Goal: Task Accomplishment & Management: Use online tool/utility

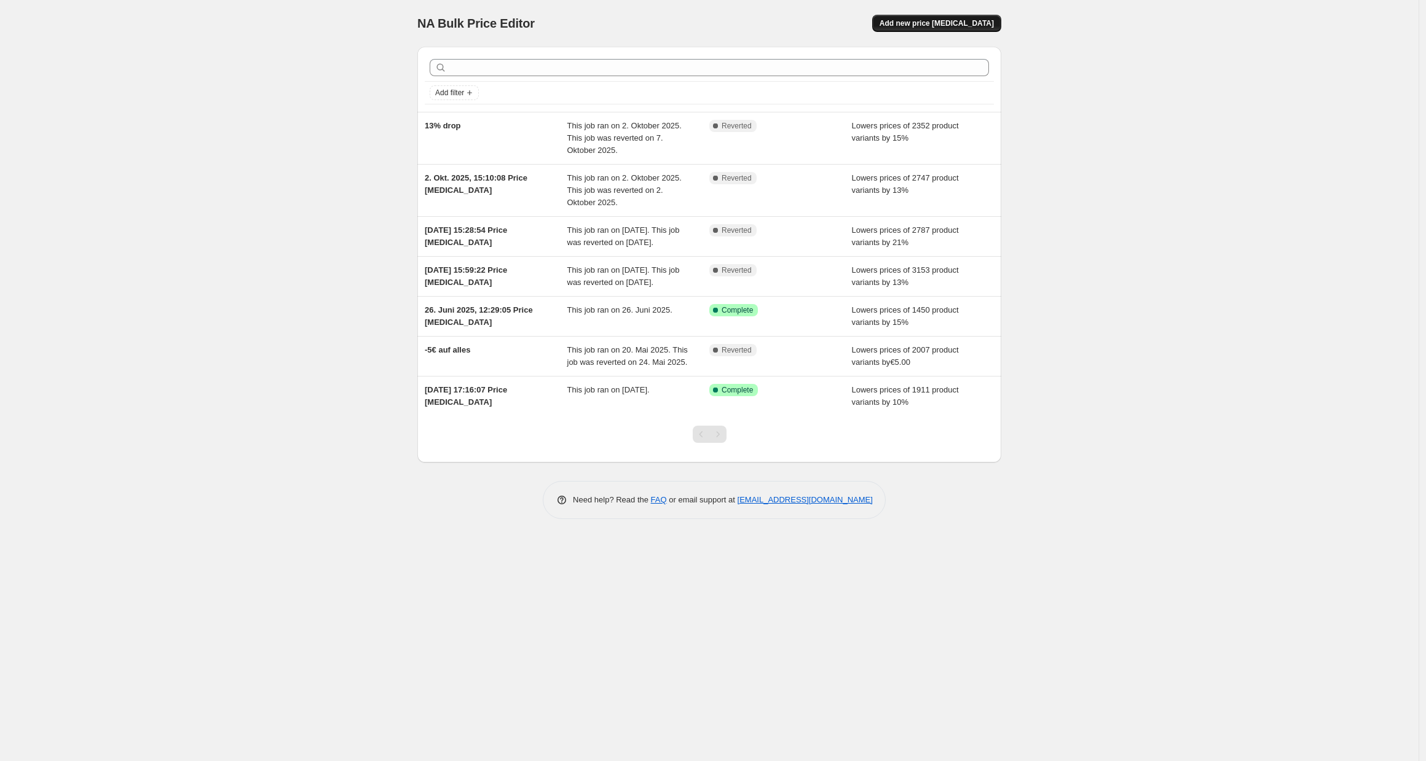
click at [974, 20] on span "Add new price [MEDICAL_DATA]" at bounding box center [936, 23] width 114 height 10
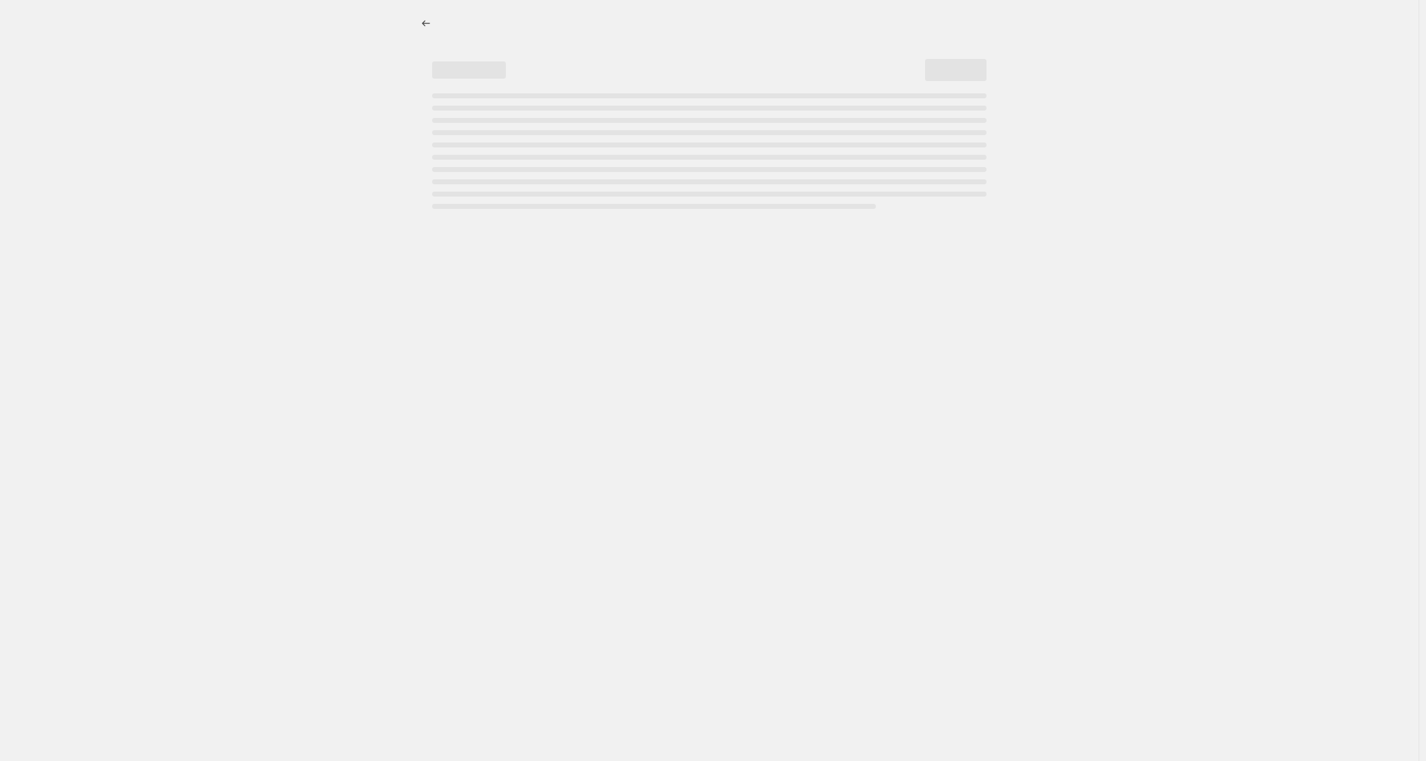
select select "percentage"
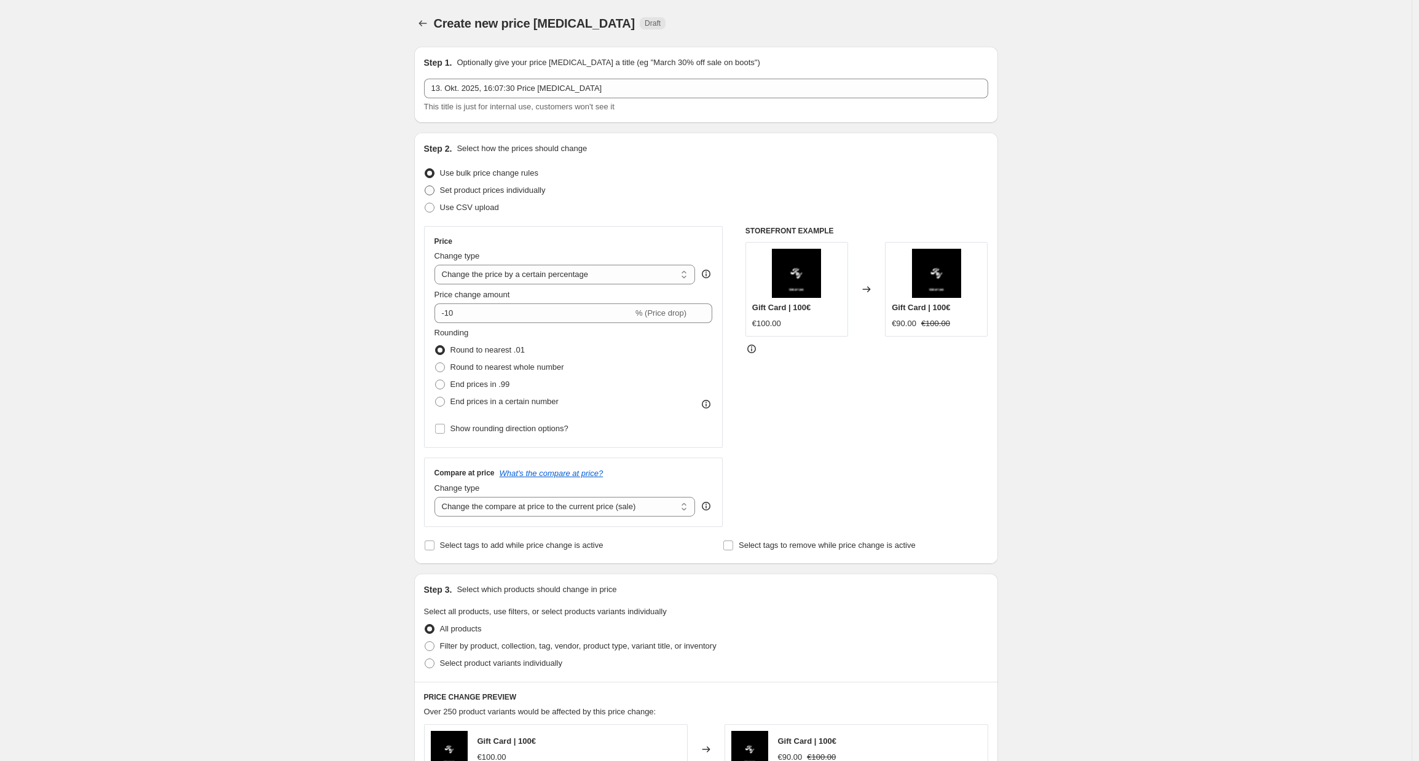
scroll to position [108, 0]
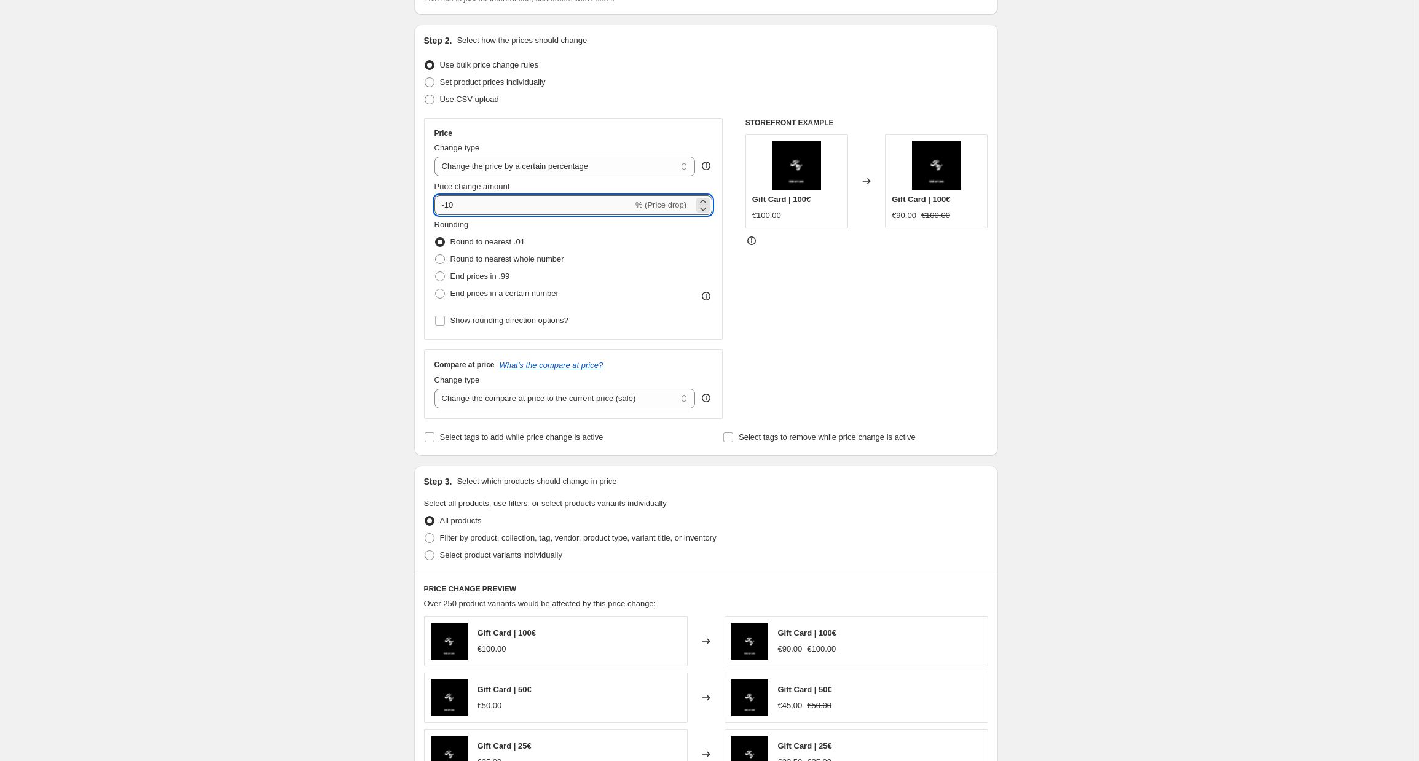
click at [530, 205] on input "-10" at bounding box center [534, 205] width 199 height 20
type input "-16"
click at [502, 274] on span "End prices in .99" at bounding box center [480, 276] width 60 height 9
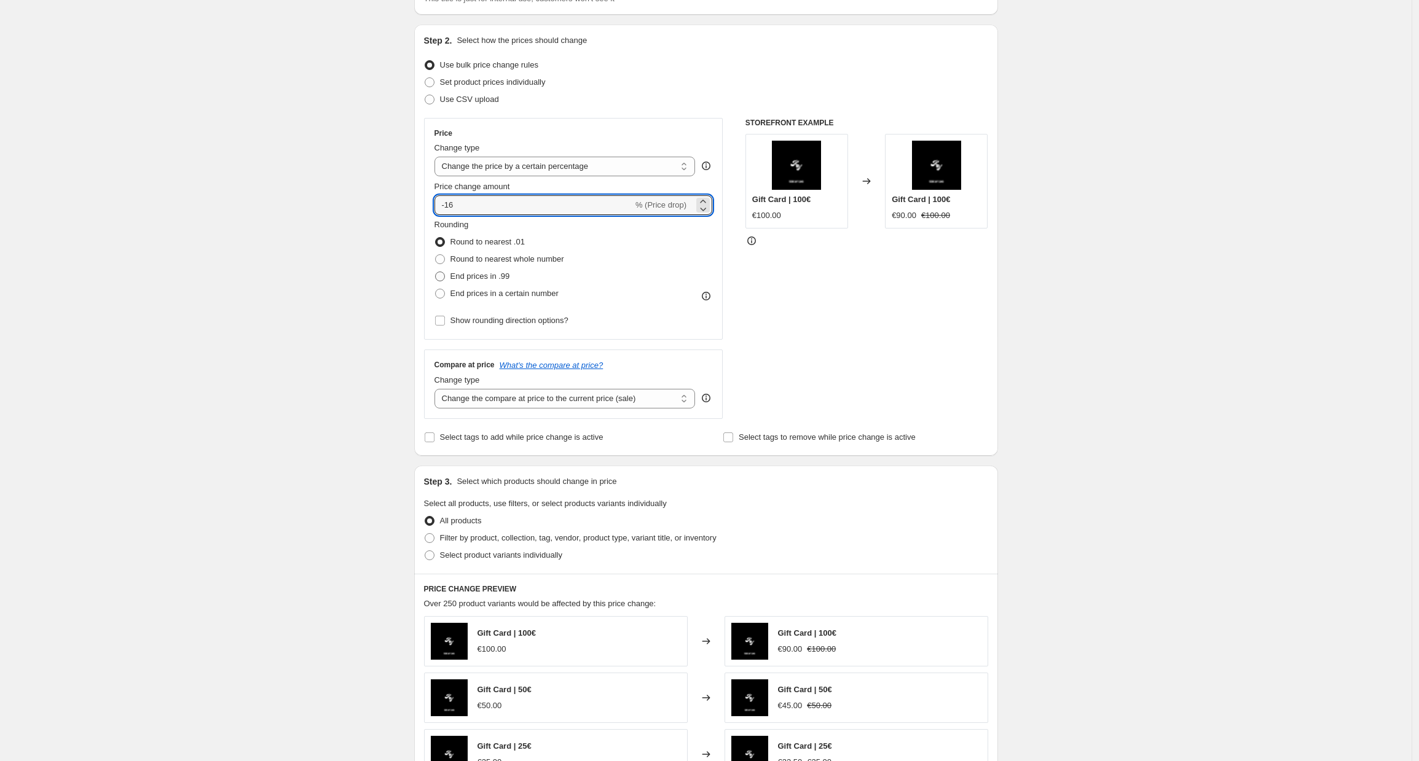
click at [436, 272] on input "End prices in .99" at bounding box center [435, 272] width 1 height 1
radio input "true"
click at [502, 402] on select "Change the compare at price to the current price (sale) Change the compare at p…" at bounding box center [565, 399] width 261 height 20
select select "no_change"
click at [438, 389] on select "Change the compare at price to the current price (sale) Change the compare at p…" at bounding box center [565, 399] width 261 height 20
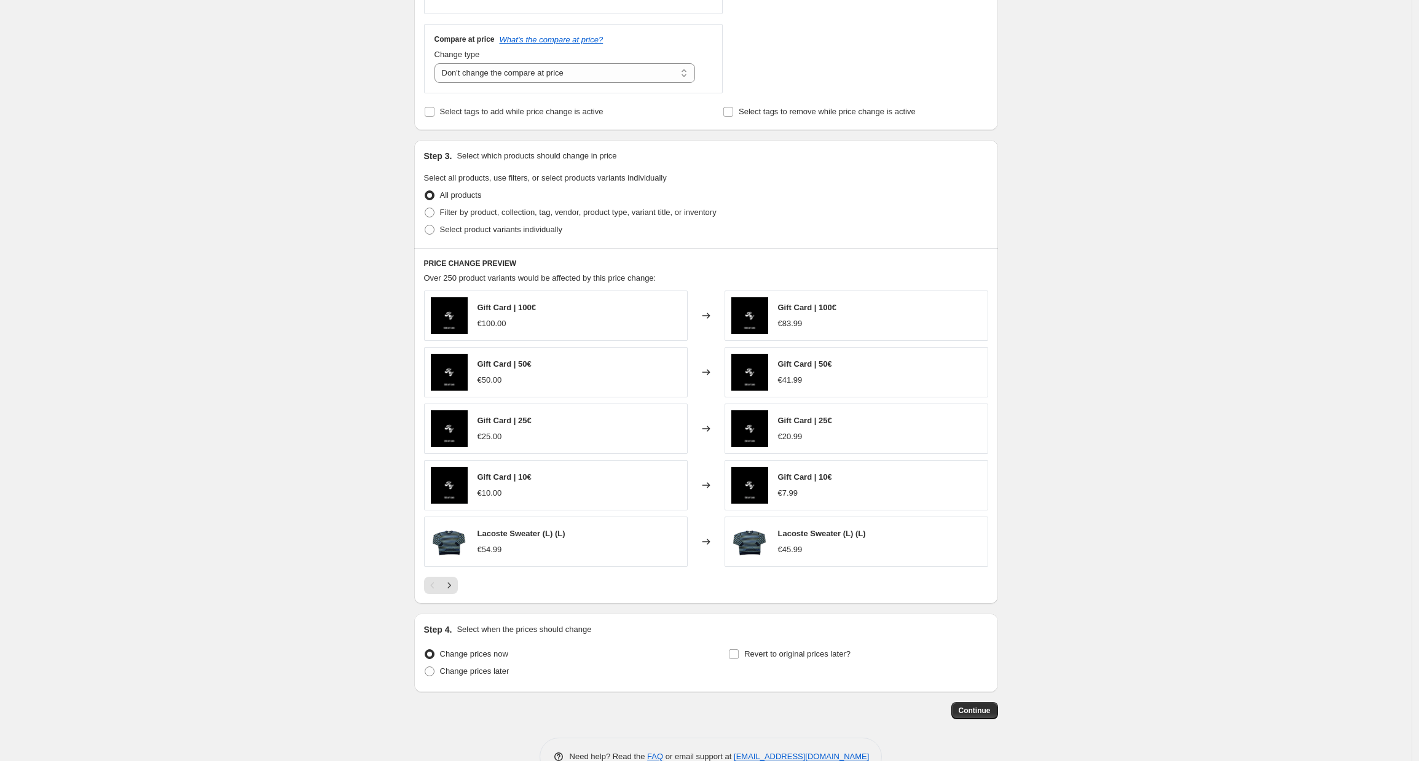
scroll to position [444, 0]
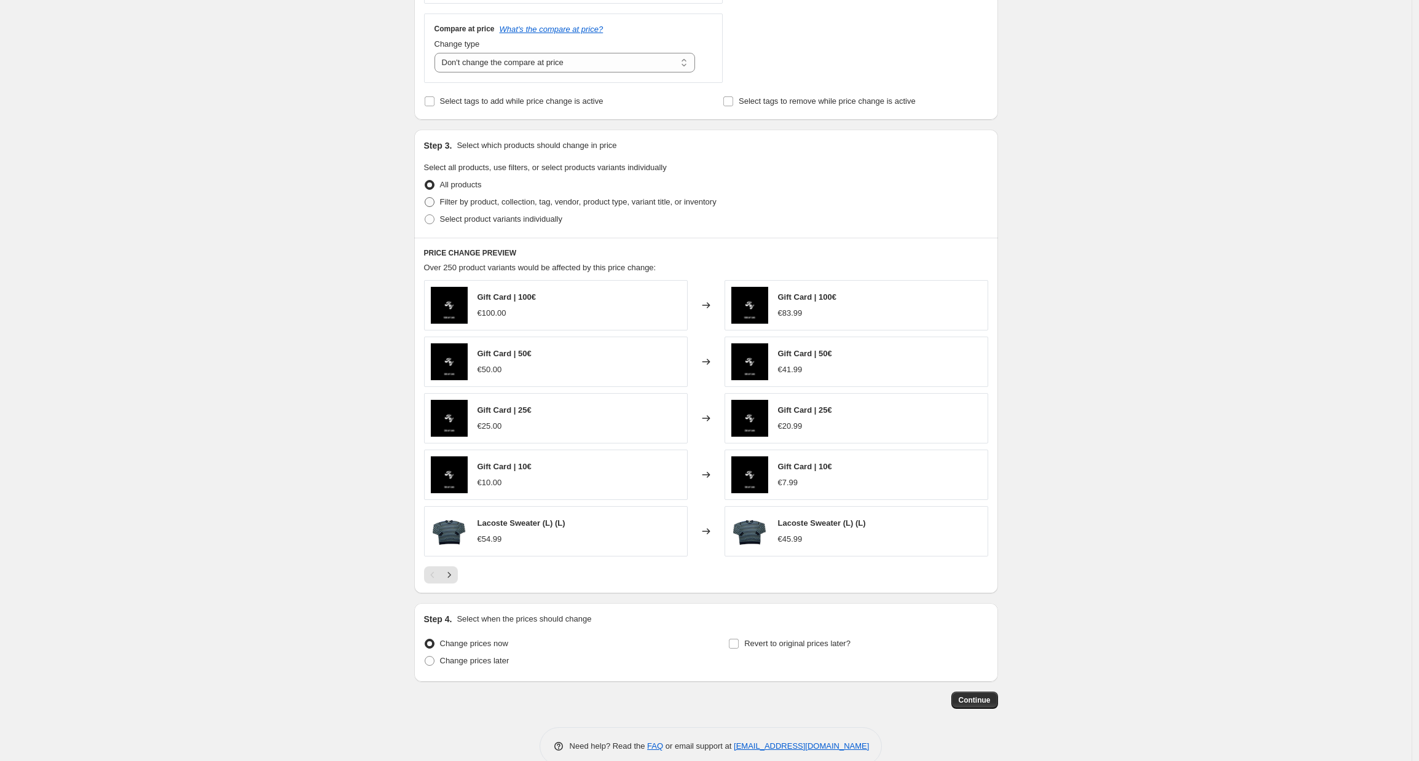
click at [522, 203] on span "Filter by product, collection, tag, vendor, product type, variant title, or inv…" at bounding box center [578, 201] width 277 height 9
click at [425, 198] on input "Filter by product, collection, tag, vendor, product type, variant title, or inv…" at bounding box center [425, 197] width 1 height 1
radio input "true"
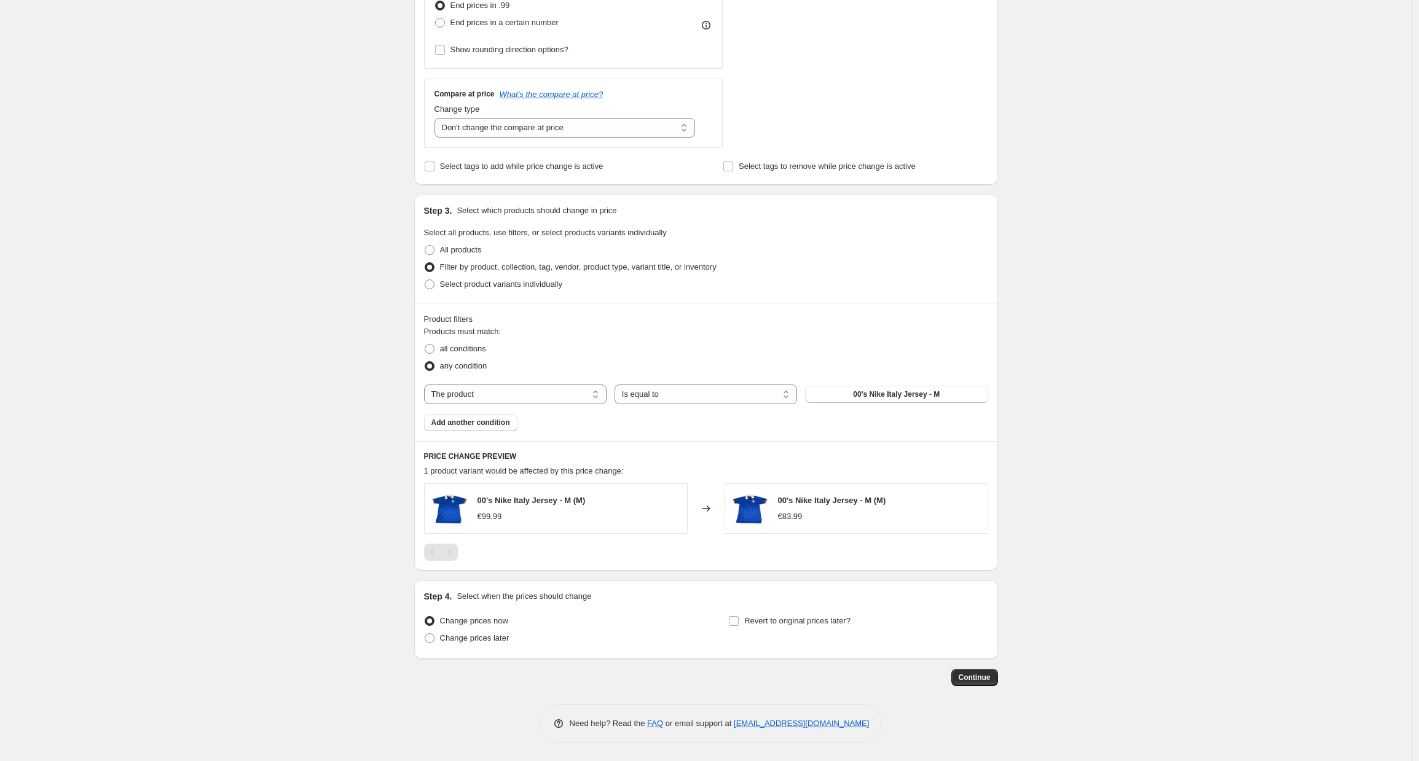
scroll to position [379, 0]
click at [535, 399] on select "The product The product's collection The product's tag The product's vendor The…" at bounding box center [515, 395] width 183 height 20
select select "collection"
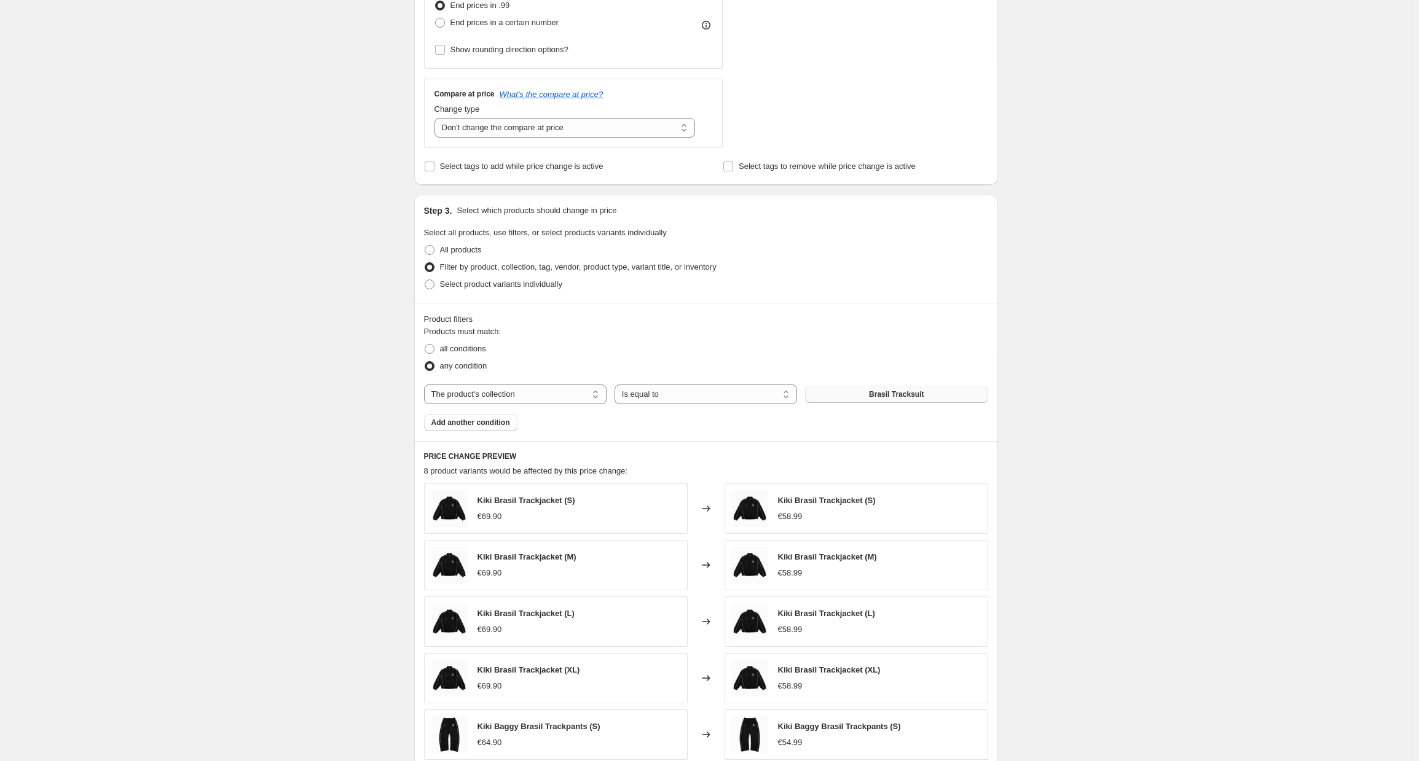
click at [844, 396] on button "Brasil Tracksuit" at bounding box center [896, 394] width 183 height 17
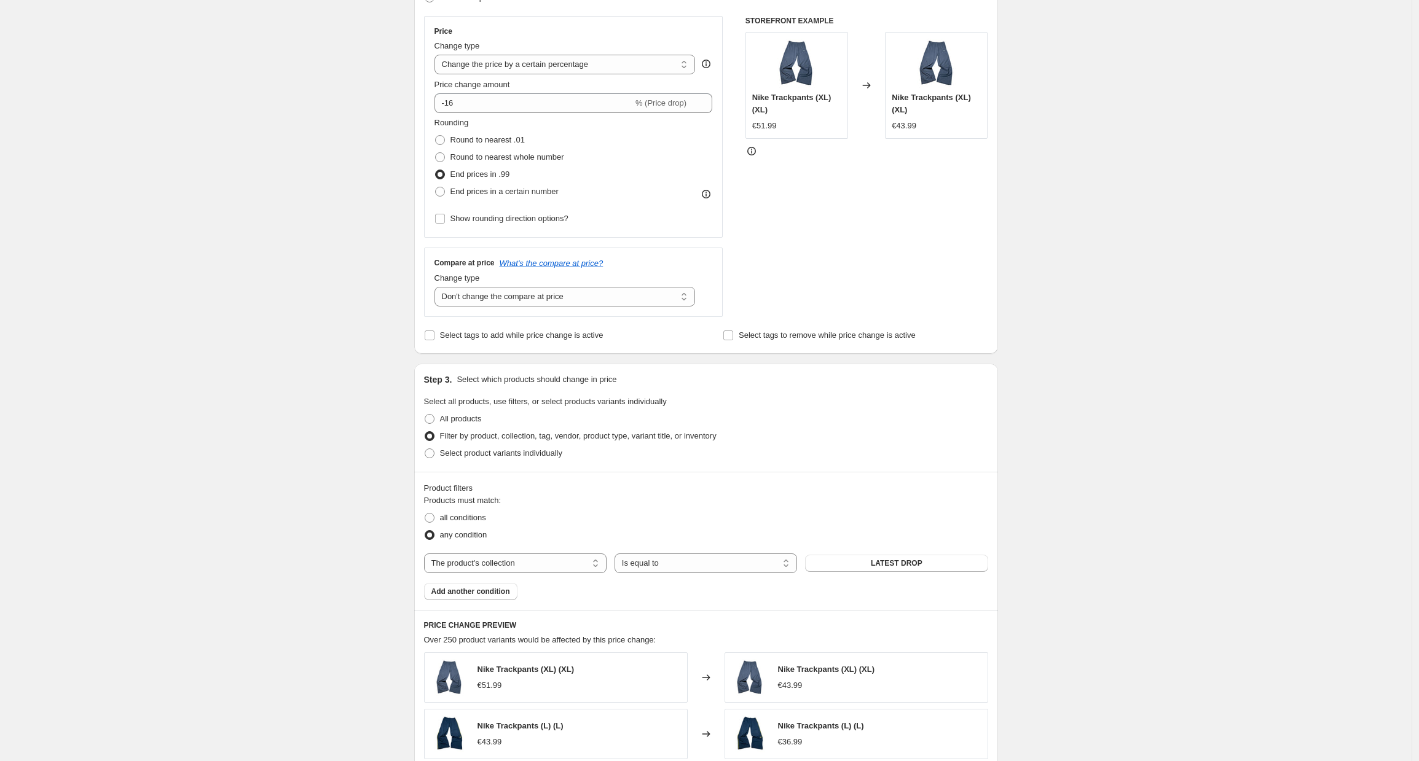
scroll to position [605, 0]
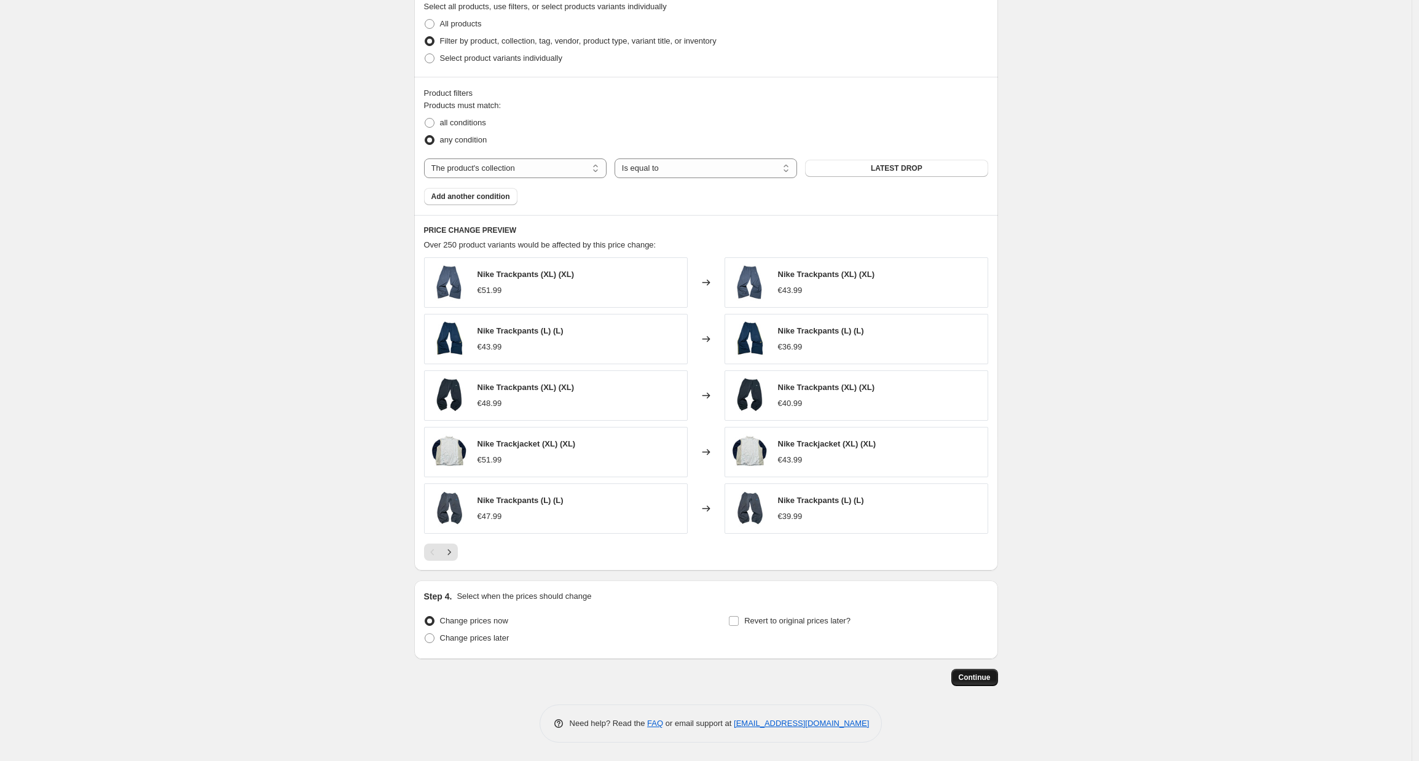
click at [986, 679] on span "Continue" at bounding box center [975, 678] width 32 height 10
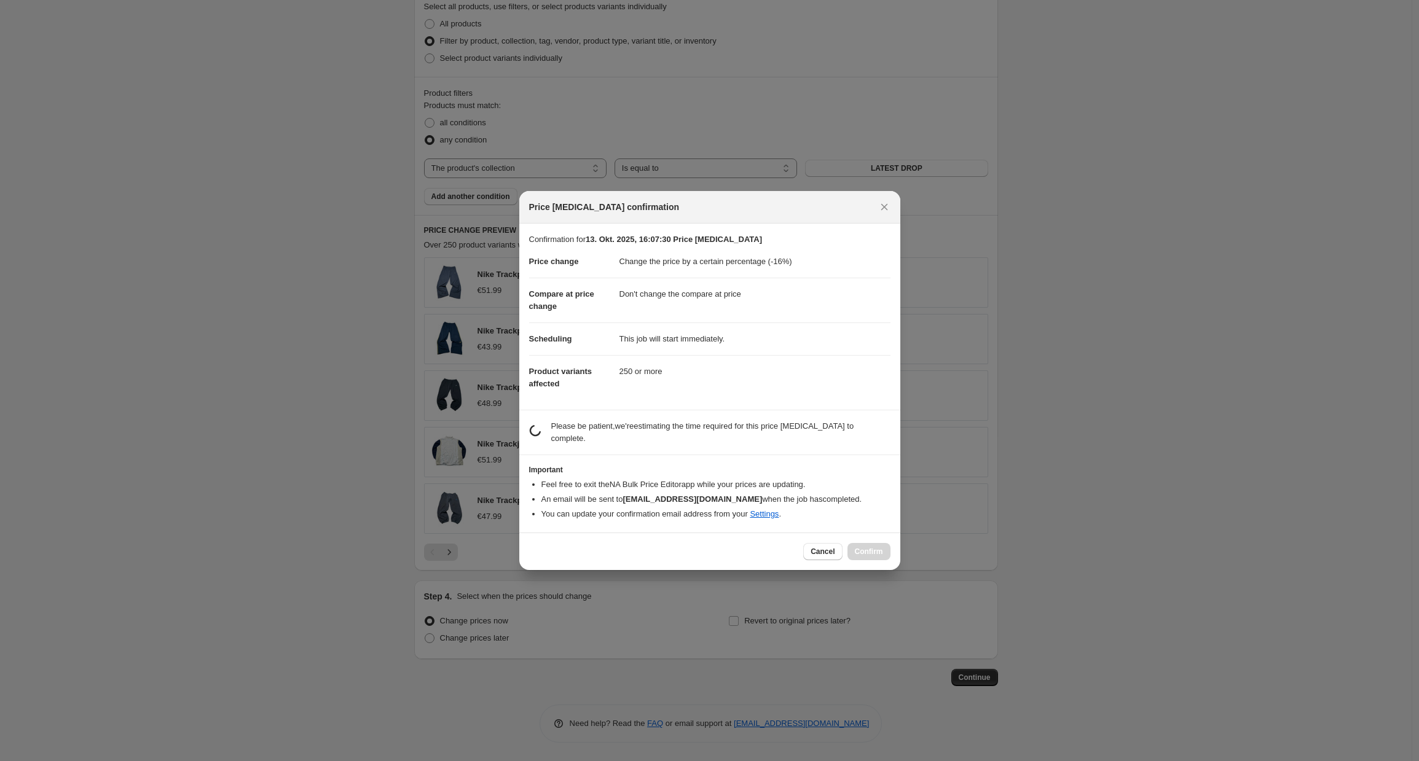
click at [623, 386] on dd "250 or more" at bounding box center [755, 371] width 271 height 33
click at [855, 551] on span "Confirm" at bounding box center [869, 552] width 28 height 10
